Goal: Task Accomplishment & Management: Use online tool/utility

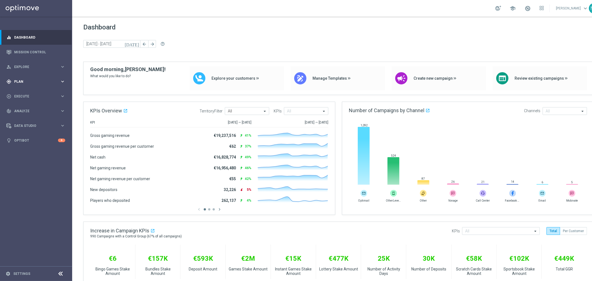
click at [24, 77] on div "gps_fixed Plan keyboard_arrow_right" at bounding box center [36, 81] width 72 height 15
click at [27, 108] on span "Templates" at bounding box center [35, 109] width 40 height 3
click at [29, 118] on link "Optimail" at bounding box center [37, 118] width 41 height 4
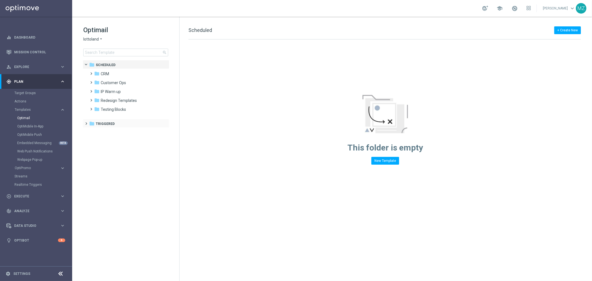
click at [85, 122] on span at bounding box center [85, 121] width 2 height 2
click at [92, 131] on span at bounding box center [90, 130] width 2 height 2
click at [97, 140] on span at bounding box center [96, 139] width 2 height 2
click at [132, 158] on span "DACH_nrt_purchased_tickets" at bounding box center [136, 159] width 48 height 5
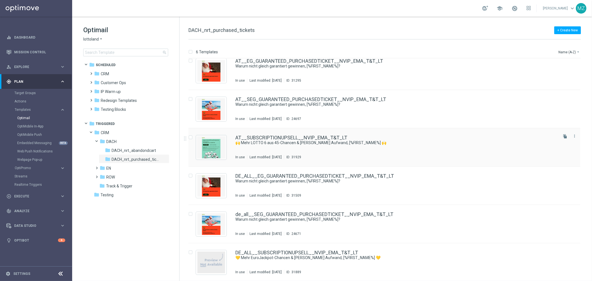
scroll to position [7, 0]
click at [268, 250] on link "DE_ALL__SUBSCRIPTIONUPSELL__NVIP_EMA_T&T_LT" at bounding box center [296, 252] width 123 height 5
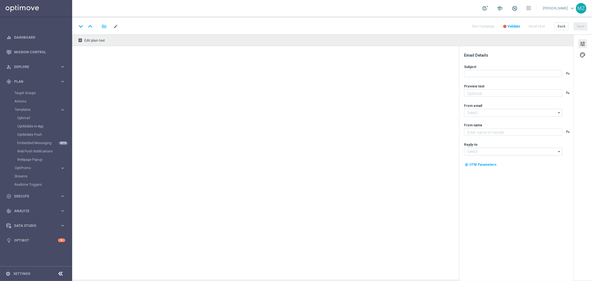
type textarea "Jetzt Abo aktivieren und keine Ziehung mehr verpassen"
type input "[EMAIL_ADDRESS][DOMAIN_NAME]"
type textarea "Lottoland"
type input "[EMAIL_ADDRESS][DOMAIN_NAME]"
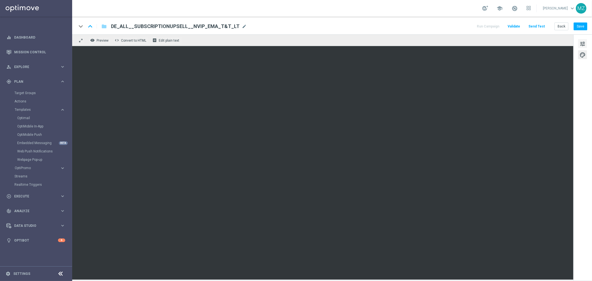
click at [581, 46] on span "tune" at bounding box center [582, 43] width 6 height 7
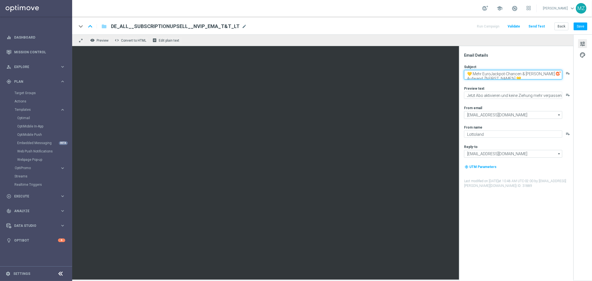
click at [508, 77] on textarea "💛 Mehr EuroJackpot-Chancen & [PERSON_NAME] Aufwand, [%FIRST_NAME%] 💛" at bounding box center [513, 74] width 98 height 9
click at [43, 52] on link "Mission Control" at bounding box center [39, 52] width 51 height 15
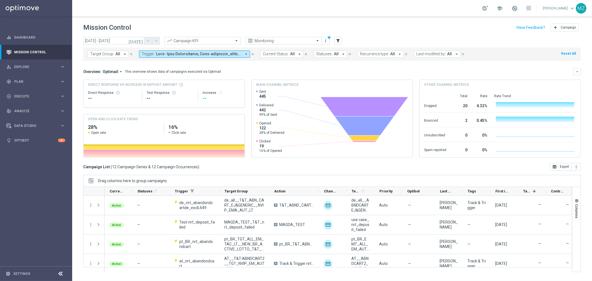
click at [198, 55] on span at bounding box center [198, 54] width 85 height 5
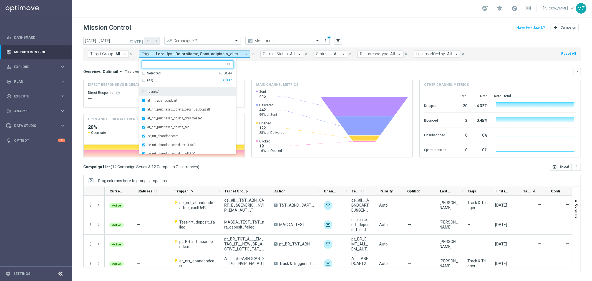
click at [0, 0] on div "Clear" at bounding box center [0, 0] width 0 height 0
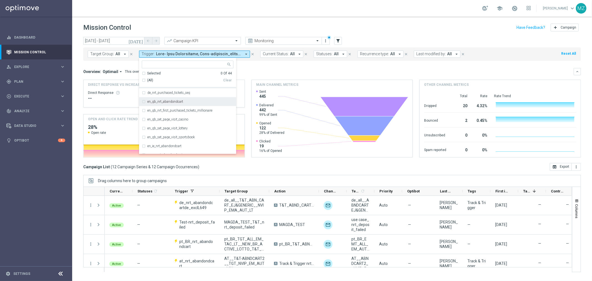
scroll to position [92, 0]
click at [186, 115] on label "de_nrt_purchased_tickets_EJsubupsell" at bounding box center [174, 114] width 55 height 3
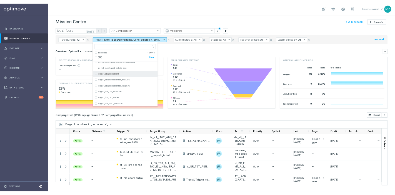
scroll to position [0, 0]
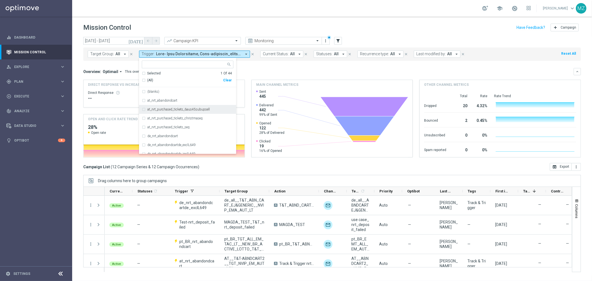
click at [185, 109] on label "at_nrt_purchased_tickets_6aus45subupsell" at bounding box center [178, 109] width 62 height 3
click at [393, 19] on header "Mission Control add Campaign" at bounding box center [332, 27] width 520 height 20
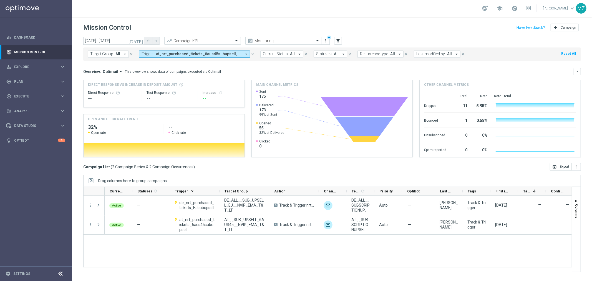
click at [140, 41] on icon "[DATE]" at bounding box center [135, 40] width 15 height 5
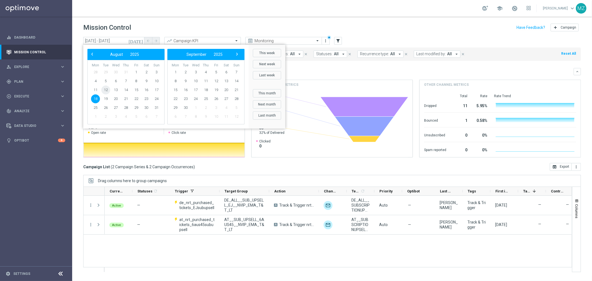
click at [105, 90] on span "12" at bounding box center [105, 89] width 9 height 9
click at [95, 99] on span "18" at bounding box center [95, 98] width 9 height 9
type input "[DATE] - [DATE]"
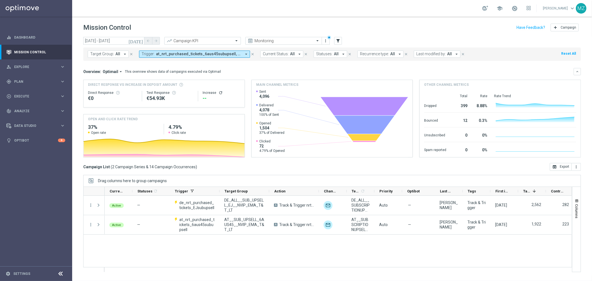
click at [221, 92] on icon "refresh" at bounding box center [220, 92] width 4 height 4
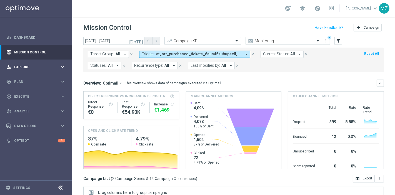
click at [49, 65] on span "Explore" at bounding box center [37, 66] width 46 height 3
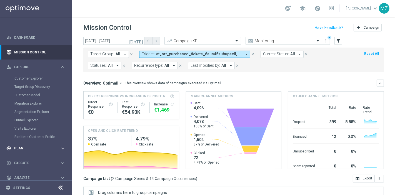
click at [26, 146] on span "Plan" at bounding box center [37, 147] width 46 height 3
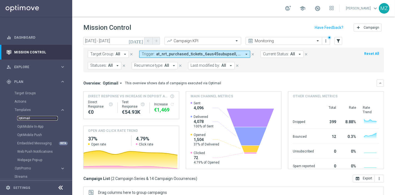
click at [29, 118] on link "Optimail" at bounding box center [37, 118] width 41 height 4
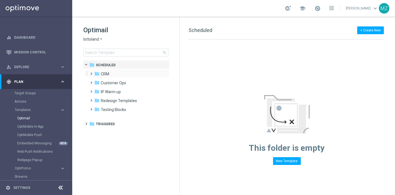
click at [92, 72] on span at bounding box center [90, 71] width 2 height 2
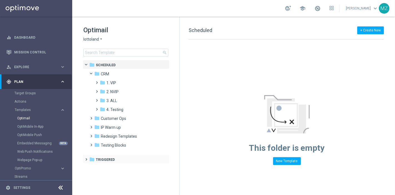
click at [85, 158] on span at bounding box center [85, 156] width 2 height 2
click at [92, 166] on span at bounding box center [90, 165] width 2 height 2
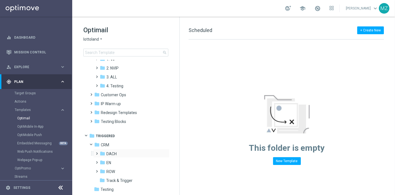
click at [95, 152] on span at bounding box center [96, 151] width 2 height 2
click at [98, 152] on span at bounding box center [99, 152] width 2 height 2
click at [97, 161] on span at bounding box center [96, 159] width 2 height 2
click at [98, 161] on span at bounding box center [99, 161] width 2 height 2
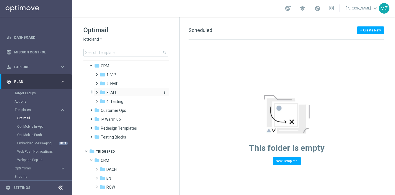
scroll to position [0, 0]
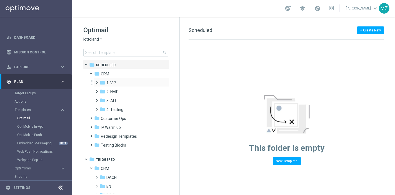
click at [95, 81] on span at bounding box center [96, 80] width 2 height 2
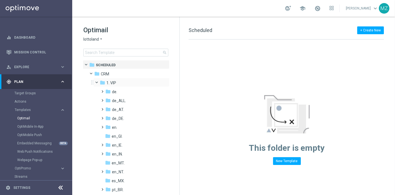
click at [98, 82] on span at bounding box center [99, 81] width 2 height 2
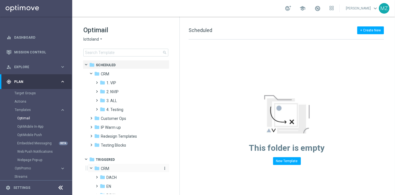
scroll to position [24, 0]
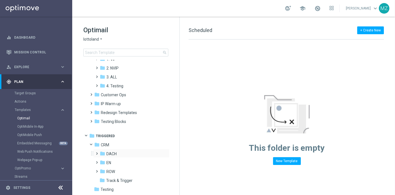
click at [97, 152] on span at bounding box center [96, 151] width 2 height 2
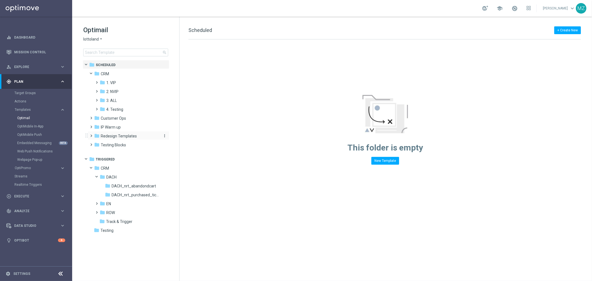
scroll to position [0, 0]
click at [88, 65] on span at bounding box center [89, 63] width 2 height 2
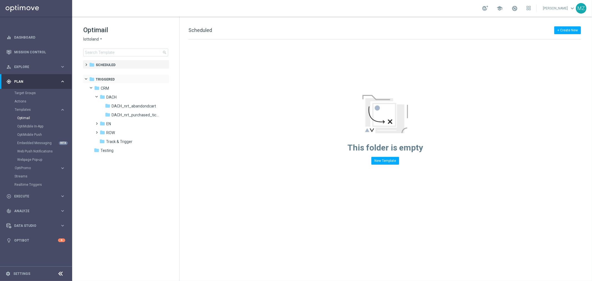
click at [88, 79] on span at bounding box center [89, 78] width 2 height 2
click at [87, 78] on span at bounding box center [85, 76] width 2 height 2
click at [86, 63] on span at bounding box center [85, 62] width 2 height 2
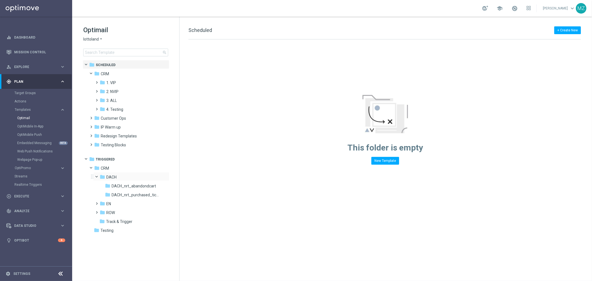
click at [98, 176] on span at bounding box center [99, 175] width 2 height 2
click at [96, 81] on span at bounding box center [96, 80] width 2 height 2
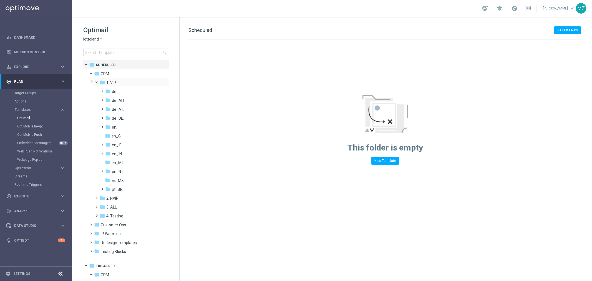
click at [96, 85] on div "folder 1. VIP more_vert" at bounding box center [131, 82] width 76 height 9
click at [98, 82] on span at bounding box center [99, 81] width 2 height 2
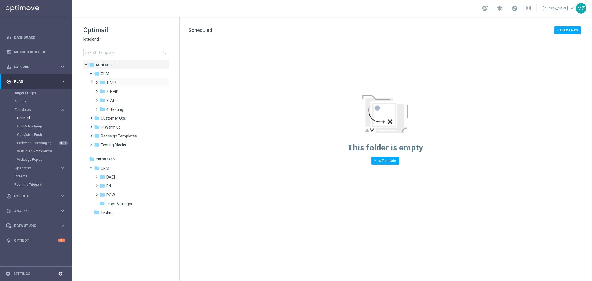
click at [96, 79] on span at bounding box center [96, 80] width 2 height 2
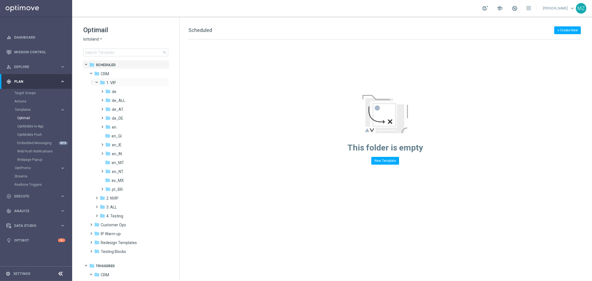
click at [98, 82] on span at bounding box center [99, 81] width 2 height 2
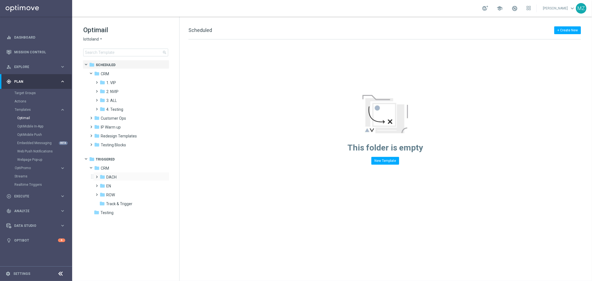
click at [97, 175] on span at bounding box center [96, 174] width 2 height 2
click at [98, 176] on span at bounding box center [99, 175] width 2 height 2
